Goal: Communication & Community: Connect with others

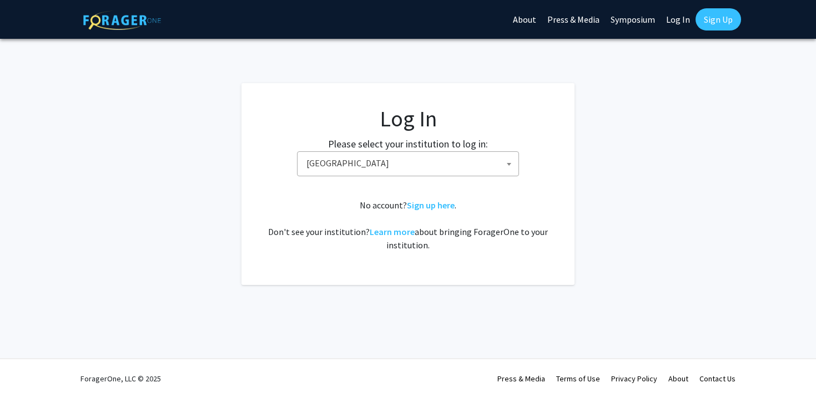
click at [442, 158] on span "[GEOGRAPHIC_DATA]" at bounding box center [410, 163] width 216 height 23
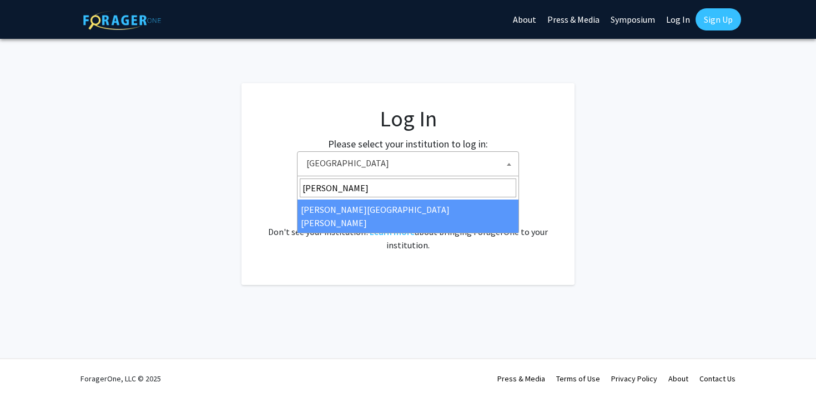
type input "[PERSON_NAME]"
select select "1"
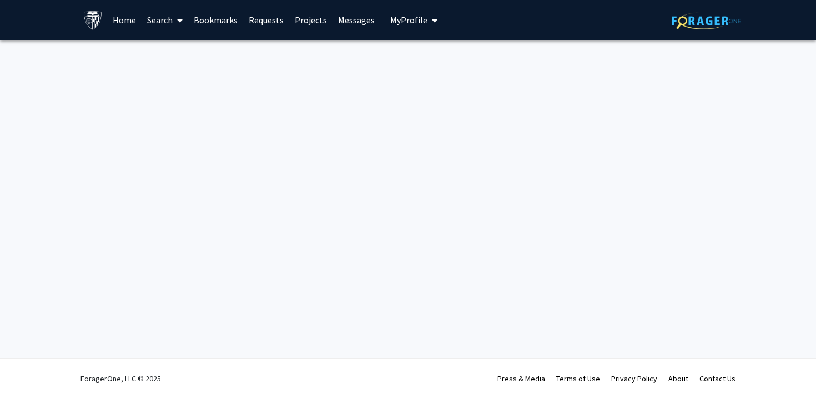
click at [263, 20] on link "Requests" at bounding box center [266, 20] width 46 height 39
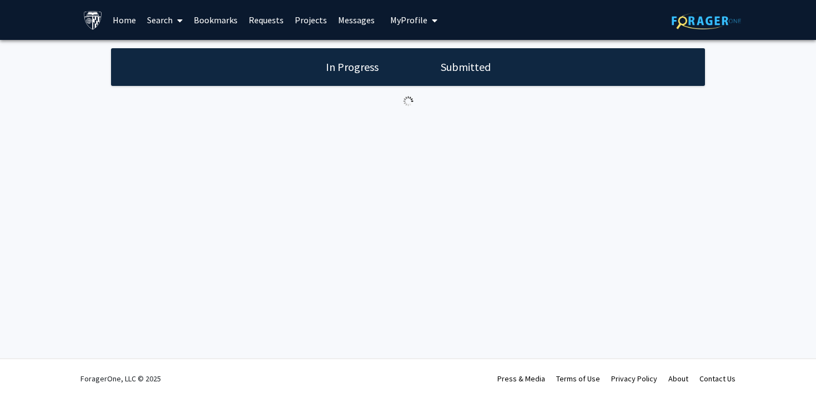
click at [263, 20] on link "Requests" at bounding box center [266, 20] width 46 height 39
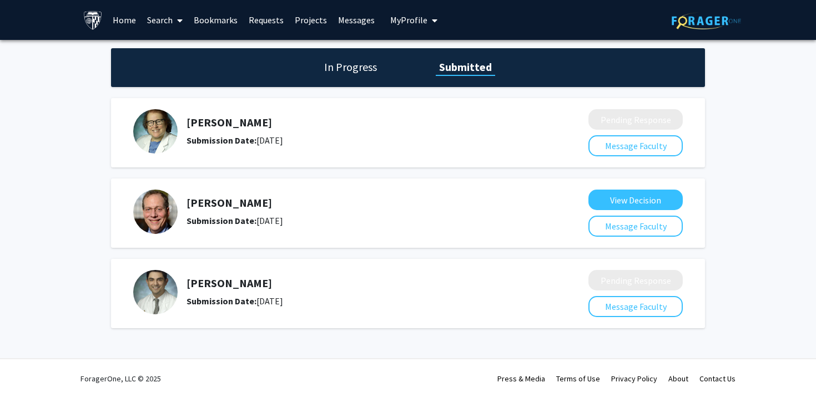
click at [250, 125] on h5 "[PERSON_NAME]" at bounding box center [357, 122] width 343 height 13
click at [232, 128] on h5 "Frances Northington" at bounding box center [357, 122] width 343 height 13
click at [609, 153] on button "Message Faculty" at bounding box center [635, 145] width 94 height 21
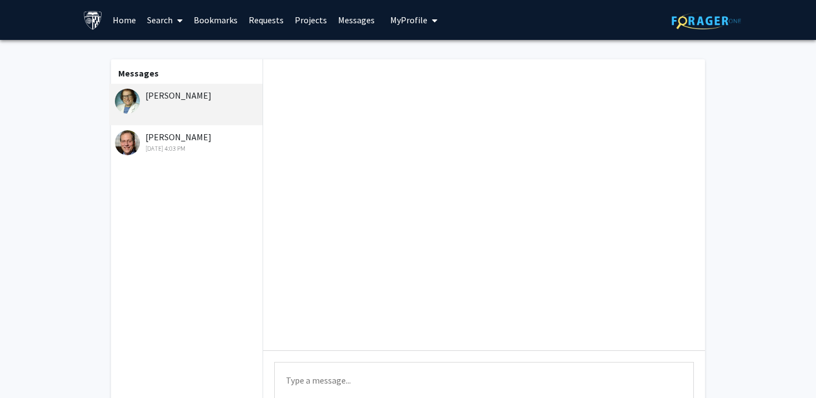
click at [290, 264] on div at bounding box center [484, 204] width 442 height 291
click at [168, 145] on div "Sep 24, 2025 4:03 PM" at bounding box center [187, 149] width 145 height 10
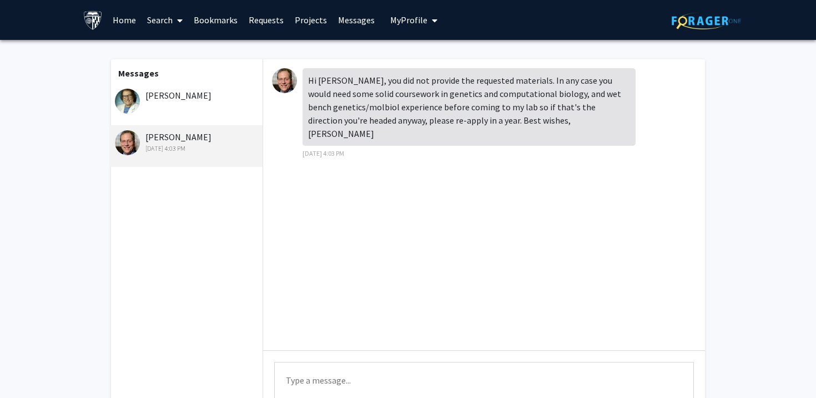
click at [189, 100] on div "Frances Northington" at bounding box center [187, 95] width 145 height 13
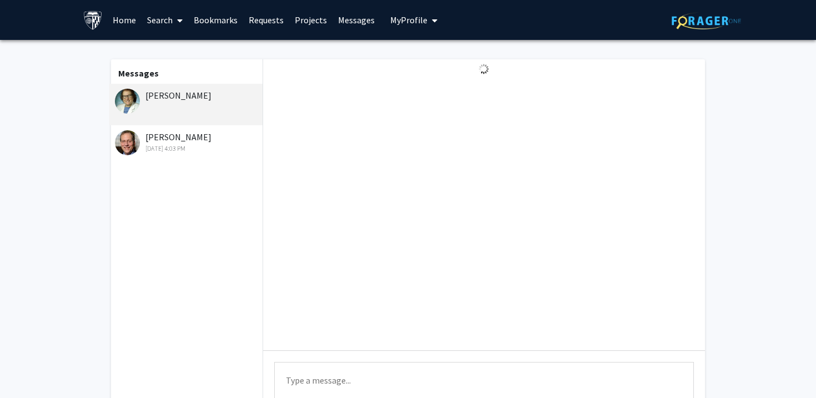
click at [324, 146] on div at bounding box center [484, 204] width 442 height 291
click at [133, 107] on img at bounding box center [127, 101] width 25 height 25
click at [265, 29] on link "Requests" at bounding box center [266, 20] width 46 height 39
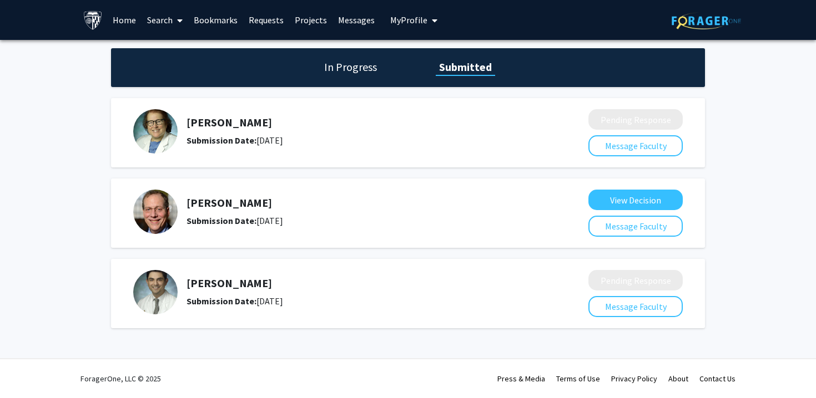
click at [146, 114] on img at bounding box center [155, 131] width 44 height 44
click at [190, 122] on h5 "Frances Northington" at bounding box center [357, 122] width 343 height 13
click at [322, 74] on h1 "In Progress" at bounding box center [350, 67] width 59 height 16
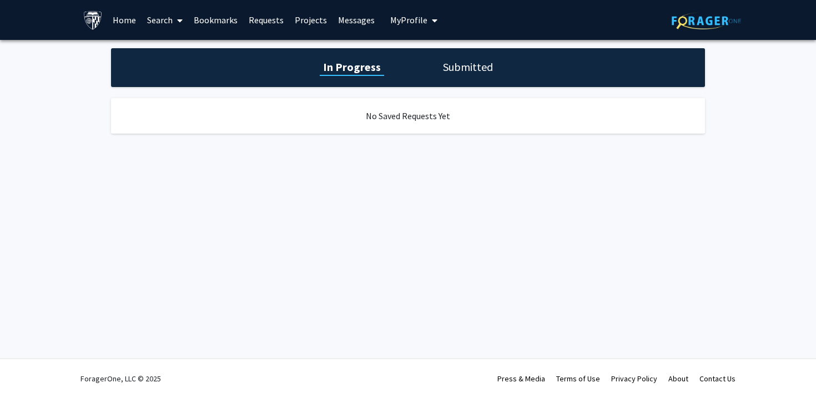
click at [443, 80] on div "In Progress Submitted" at bounding box center [408, 67] width 594 height 39
click at [448, 68] on h1 "Submitted" at bounding box center [467, 67] width 57 height 16
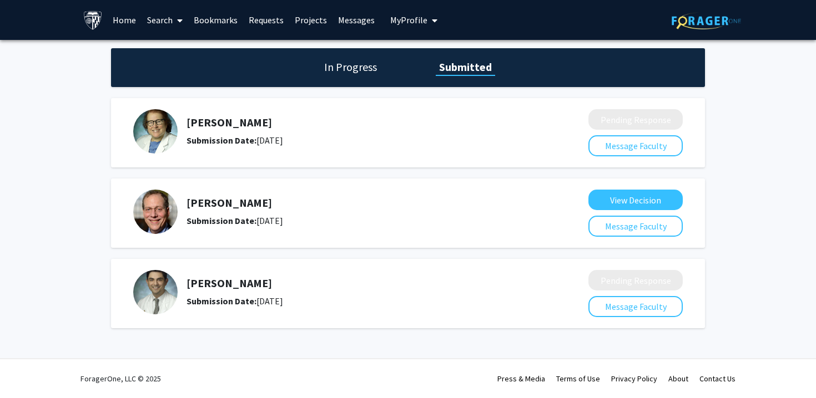
click at [155, 22] on link "Search" at bounding box center [164, 20] width 47 height 39
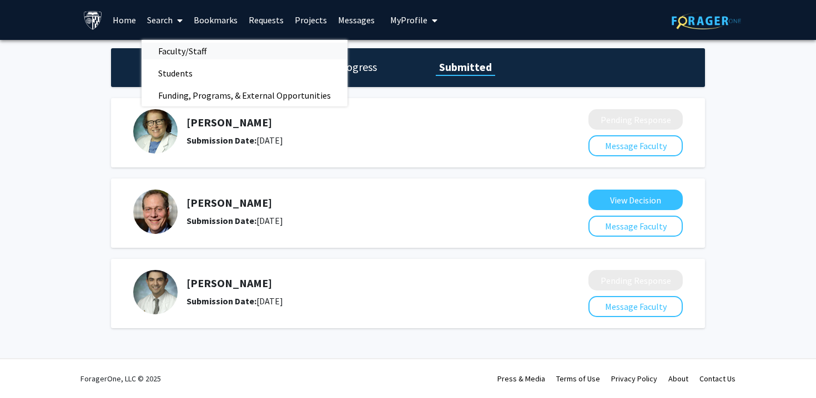
click at [172, 55] on span "Faculty/Staff" at bounding box center [182, 51] width 82 height 22
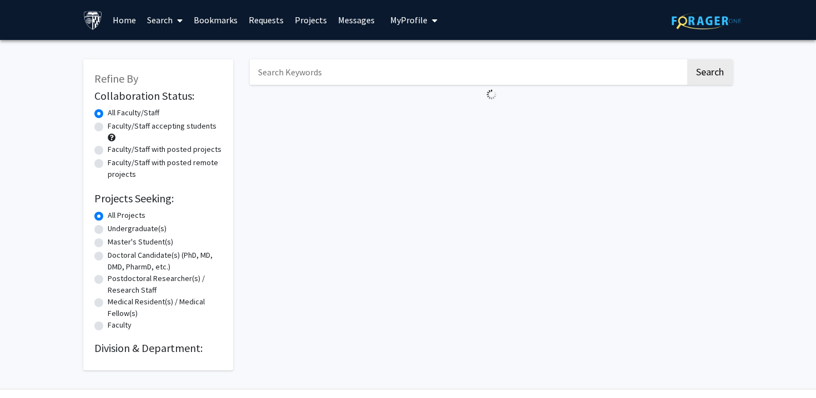
click at [266, 77] on input "Search Keywords" at bounding box center [468, 72] width 436 height 26
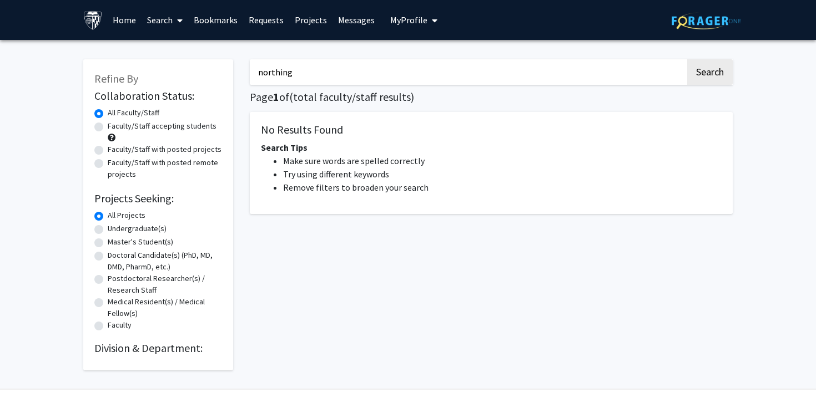
type input "northington"
click at [687, 59] on button "Search" at bounding box center [709, 72] width 45 height 26
click at [323, 72] on input "northington" at bounding box center [468, 72] width 436 height 26
click at [687, 59] on button "Search" at bounding box center [709, 72] width 45 height 26
click at [698, 75] on button "Search" at bounding box center [709, 72] width 45 height 26
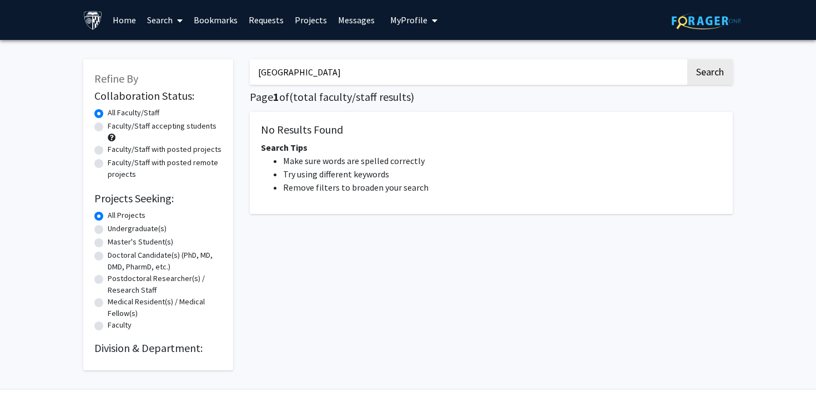
click at [546, 70] on input "northington" at bounding box center [468, 72] width 436 height 26
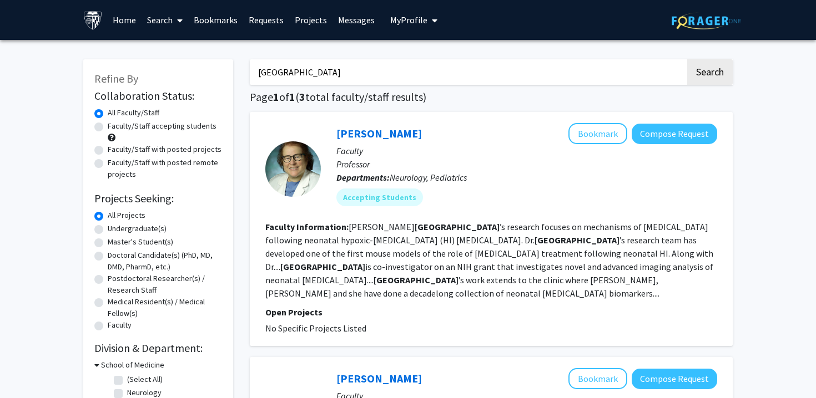
click at [376, 164] on p "Professor" at bounding box center [526, 164] width 381 height 13
click at [654, 136] on button "Compose Request" at bounding box center [673, 134] width 85 height 21
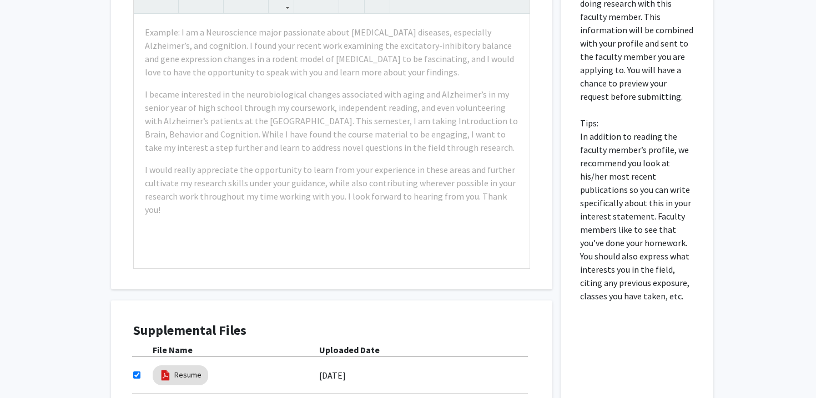
scroll to position [646, 0]
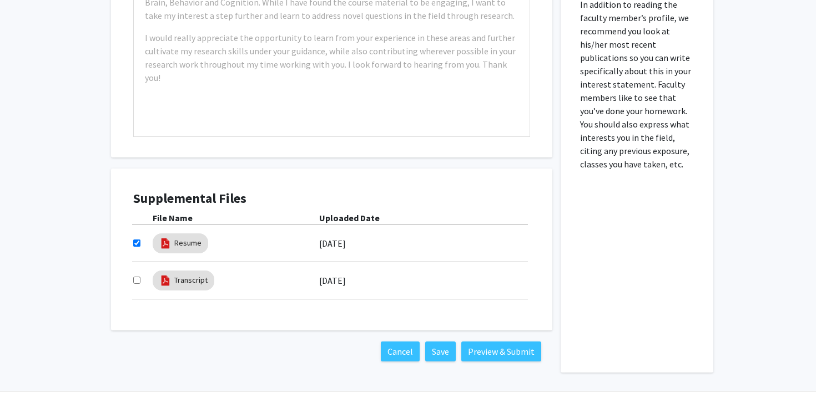
click at [451, 234] on div "09/24/2025" at bounding box center [424, 243] width 211 height 19
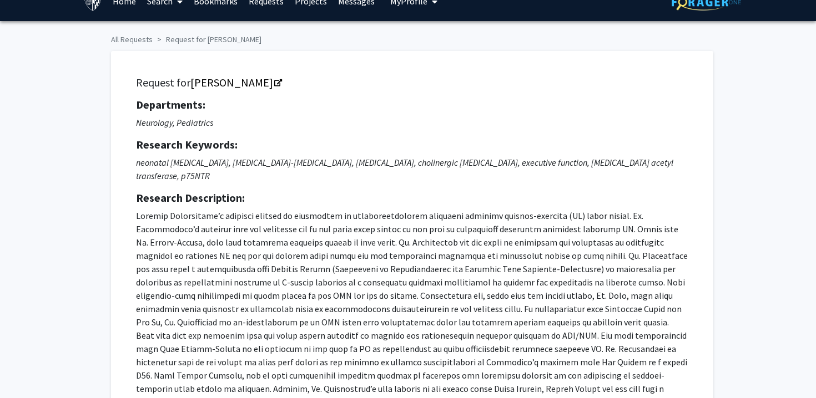
scroll to position [0, 0]
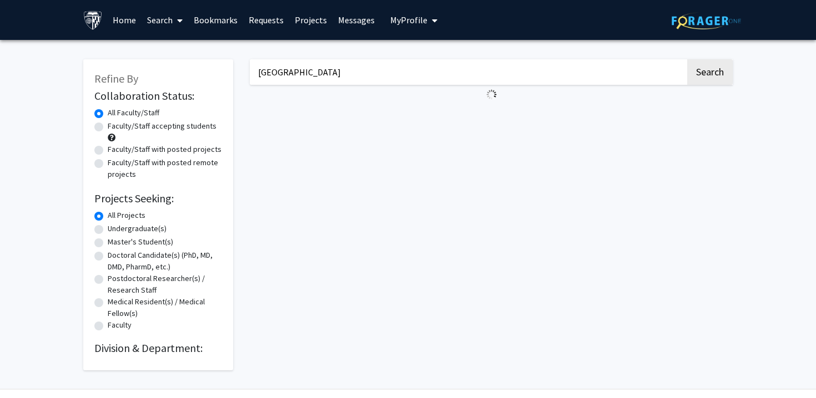
click at [167, 19] on link "Search" at bounding box center [164, 20] width 47 height 39
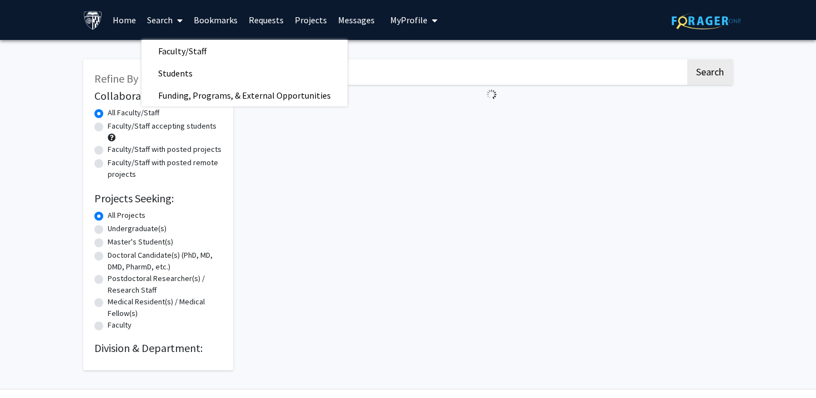
click at [263, 20] on link "Requests" at bounding box center [266, 20] width 46 height 39
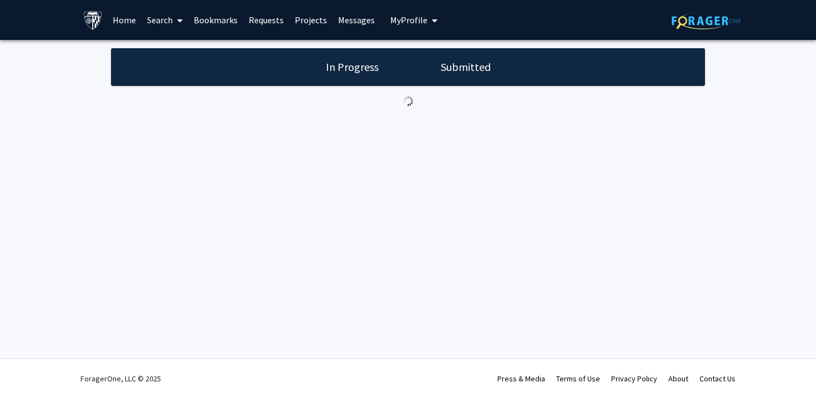
click at [348, 25] on link "Messages" at bounding box center [356, 20] width 48 height 39
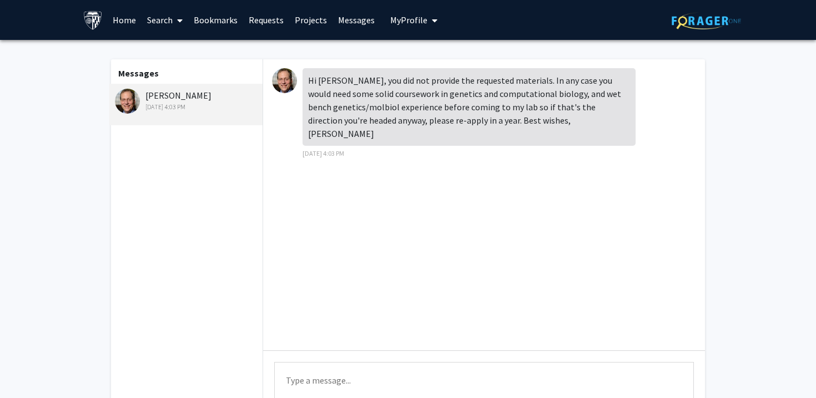
click at [396, 24] on span "My Profile" at bounding box center [408, 19] width 37 height 11
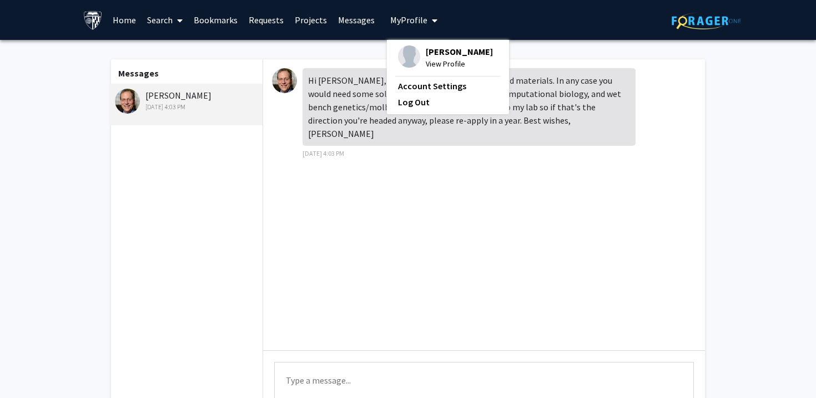
click at [195, 57] on div "Messages Andy Feinberg Sep 24, 2025 4:03 PM Hi Anthony, you did not provide the…" at bounding box center [408, 256] width 610 height 433
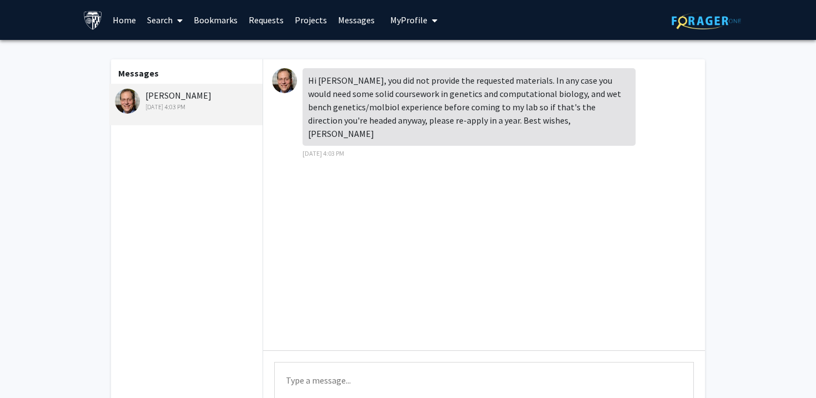
click at [173, 107] on div "Sep 24, 2025 4:03 PM" at bounding box center [187, 107] width 145 height 10
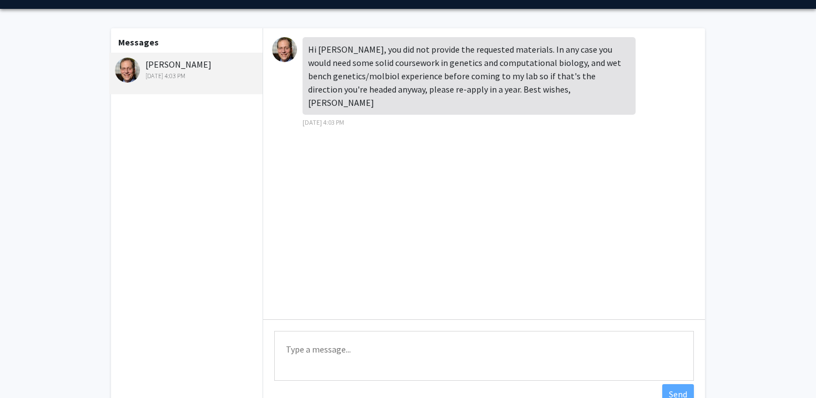
scroll to position [24, 0]
